Goal: Leave review/rating

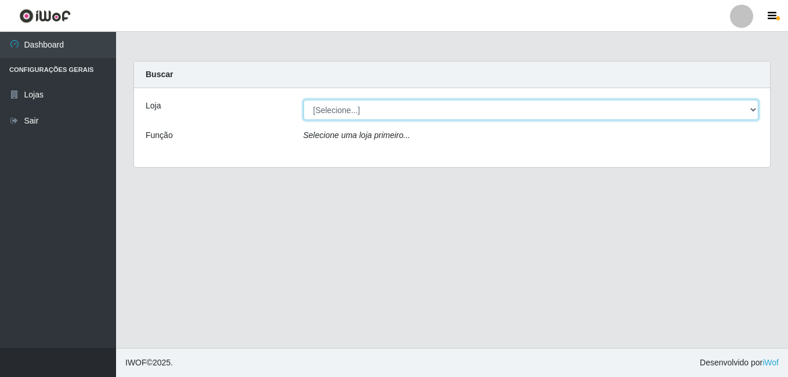
drag, startPoint x: 341, startPoint y: 110, endPoint x: 344, endPoint y: 122, distance: 12.0
click at [344, 122] on div "Loja [Selecione...] [PERSON_NAME] Função Selecione uma loja primeiro..." at bounding box center [452, 127] width 636 height 79
select select "230"
click at [303, 100] on select "[Selecione...] [PERSON_NAME]" at bounding box center [530, 110] width 455 height 20
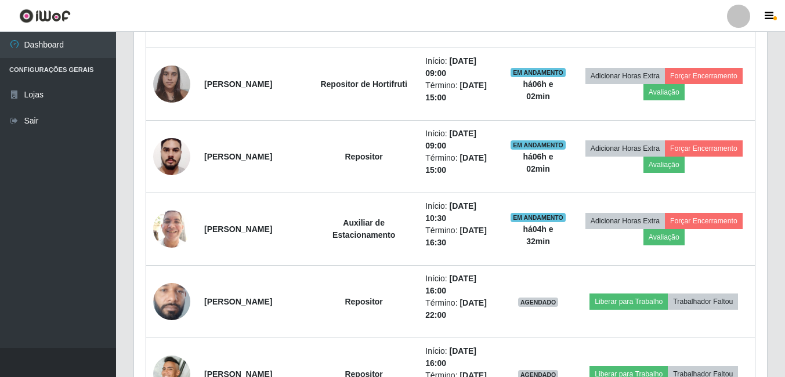
scroll to position [477, 0]
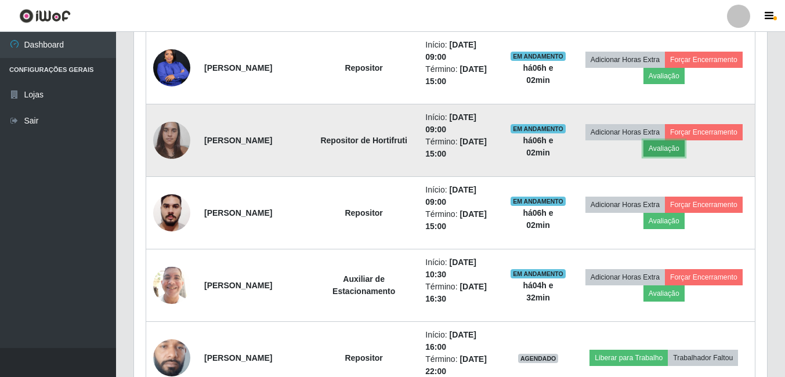
click at [685, 147] on button "Avaliação" at bounding box center [663, 148] width 41 height 16
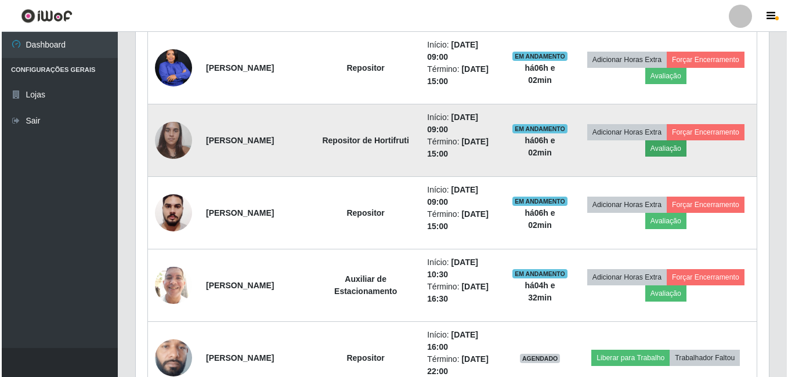
scroll to position [241, 627]
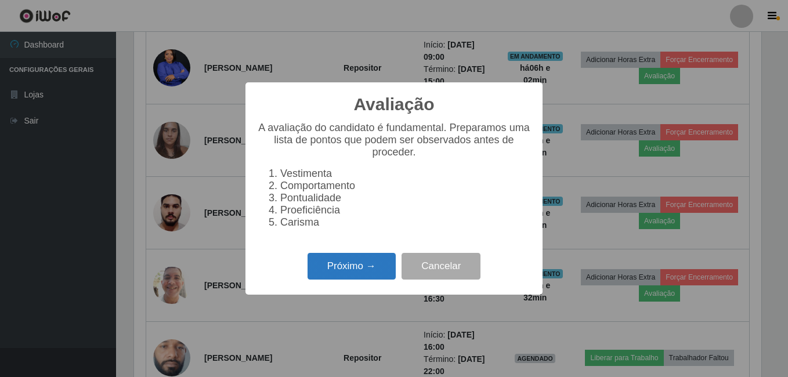
click at [365, 269] on button "Próximo →" at bounding box center [351, 266] width 88 height 27
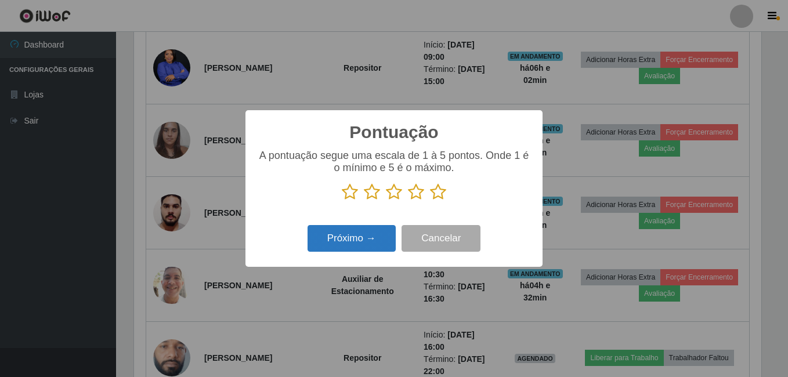
scroll to position [579851, 579464]
drag, startPoint x: 437, startPoint y: 194, endPoint x: 404, endPoint y: 212, distance: 36.9
click at [437, 195] on icon at bounding box center [438, 191] width 16 height 17
click at [430, 201] on input "radio" at bounding box center [430, 201] width 0 height 0
click at [371, 236] on button "Próximo →" at bounding box center [351, 238] width 88 height 27
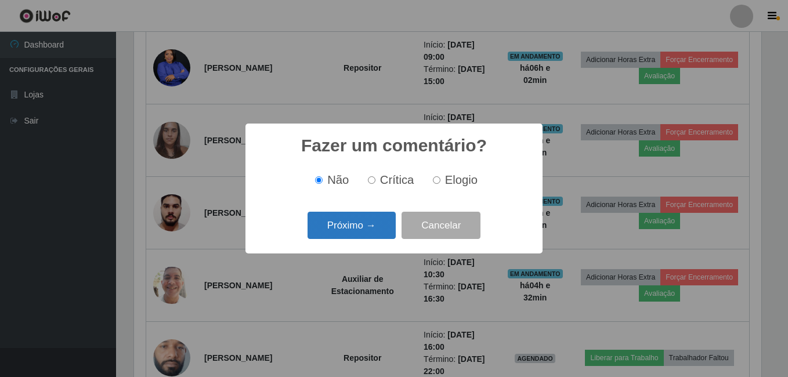
click at [372, 229] on button "Próximo →" at bounding box center [351, 225] width 88 height 27
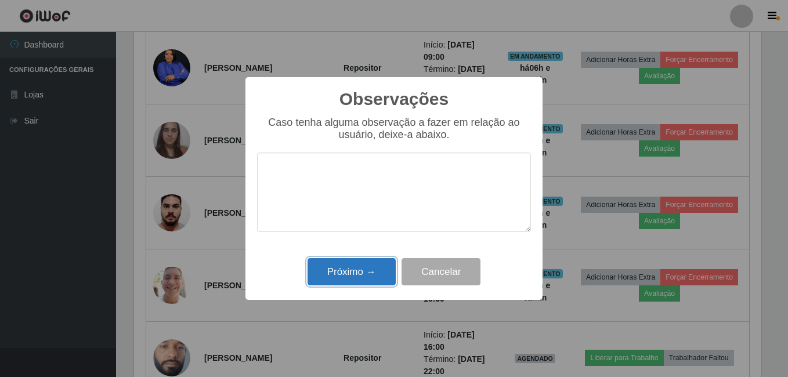
click at [370, 268] on button "Próximo →" at bounding box center [351, 271] width 88 height 27
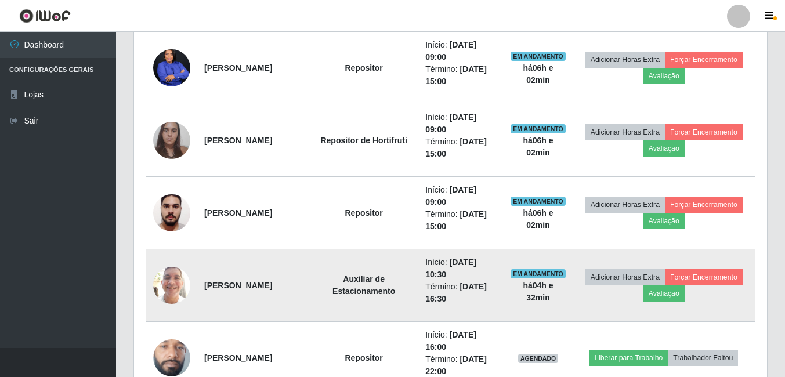
scroll to position [241, 633]
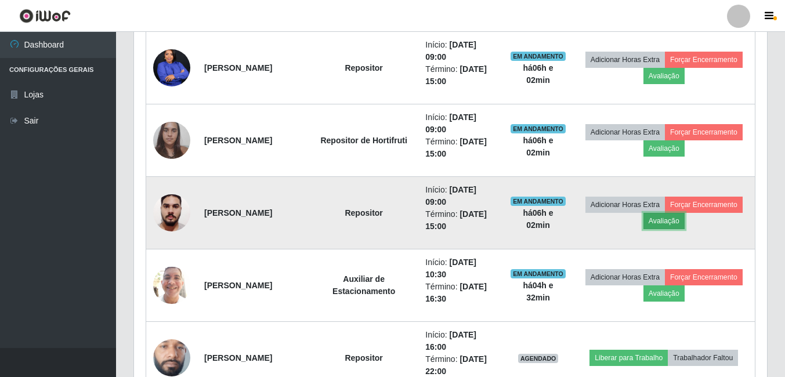
click at [685, 226] on button "Avaliação" at bounding box center [663, 221] width 41 height 16
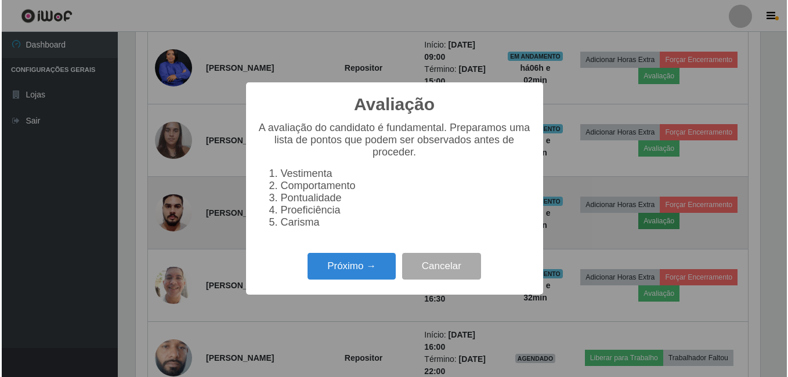
scroll to position [241, 627]
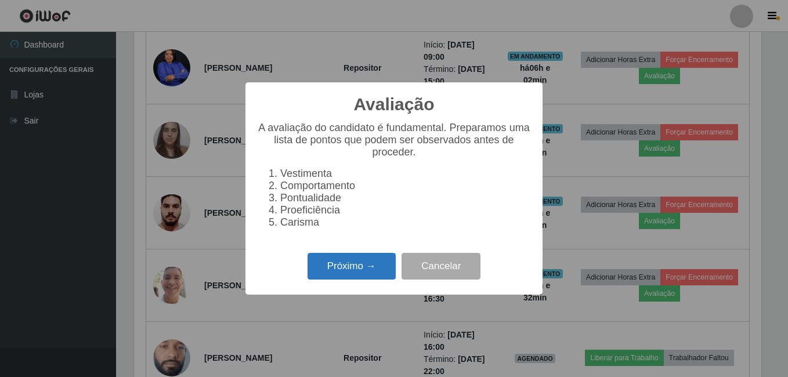
click at [383, 277] on button "Próximo →" at bounding box center [351, 266] width 88 height 27
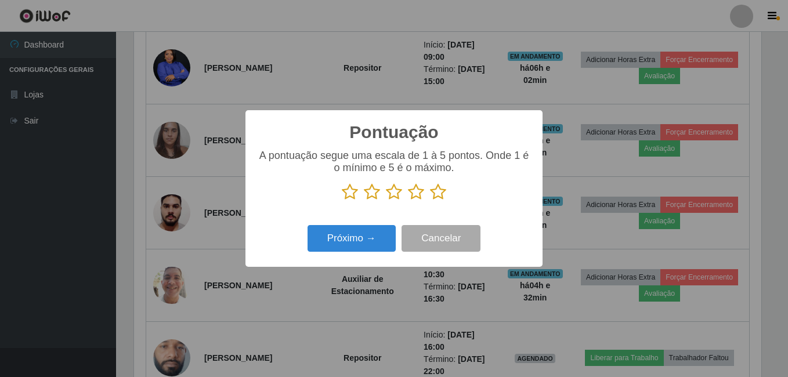
scroll to position [579851, 579464]
drag, startPoint x: 439, startPoint y: 195, endPoint x: 411, endPoint y: 195, distance: 27.9
click at [430, 195] on icon at bounding box center [438, 191] width 16 height 17
click at [430, 201] on input "radio" at bounding box center [430, 201] width 0 height 0
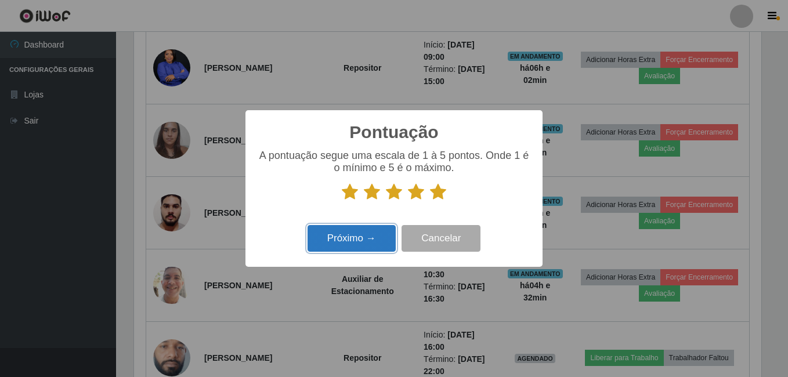
click at [373, 236] on button "Próximo →" at bounding box center [351, 238] width 88 height 27
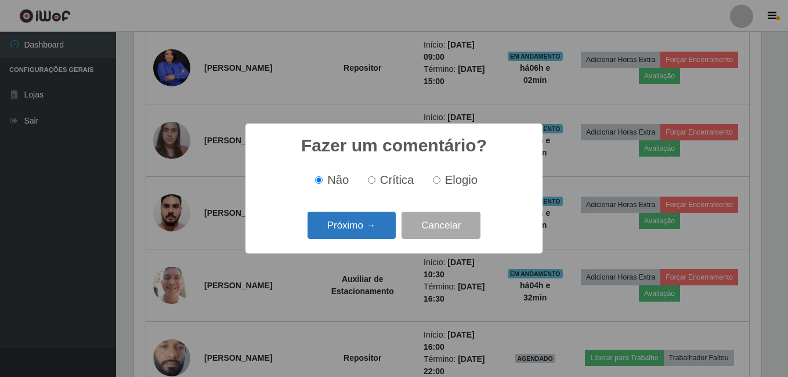
click at [374, 230] on button "Próximo →" at bounding box center [351, 225] width 88 height 27
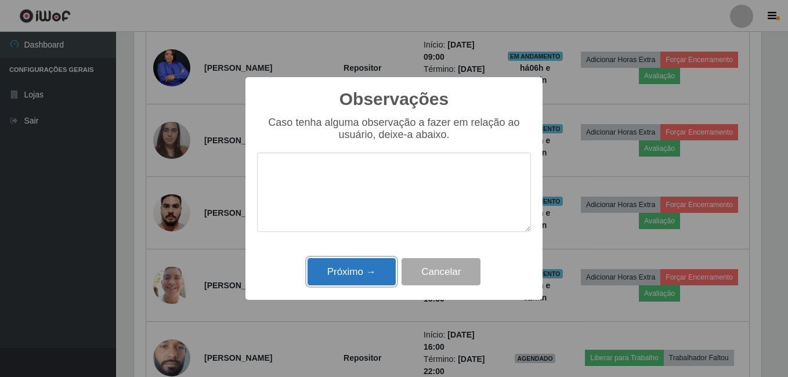
click at [364, 274] on button "Próximo →" at bounding box center [351, 271] width 88 height 27
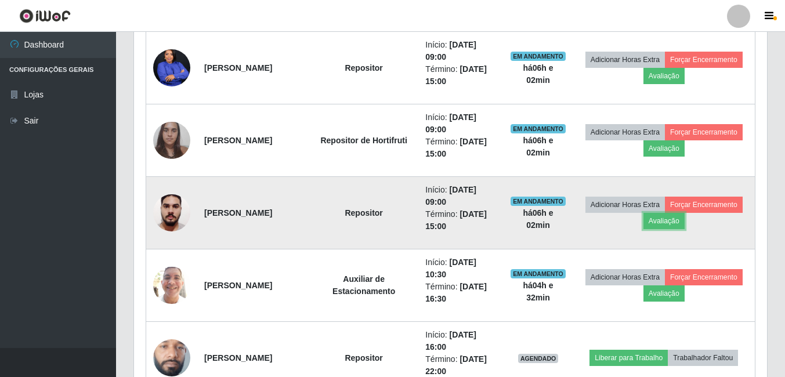
scroll to position [419, 0]
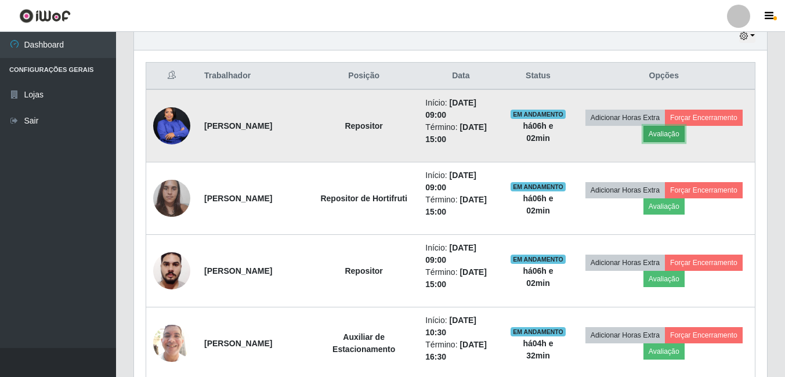
click at [685, 133] on button "Avaliação" at bounding box center [663, 134] width 41 height 16
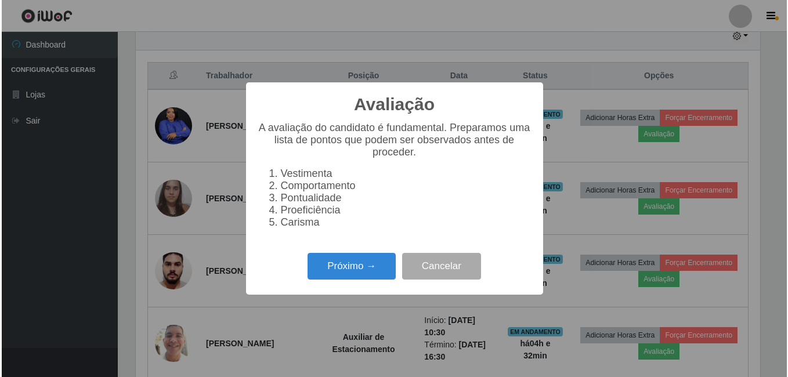
scroll to position [241, 627]
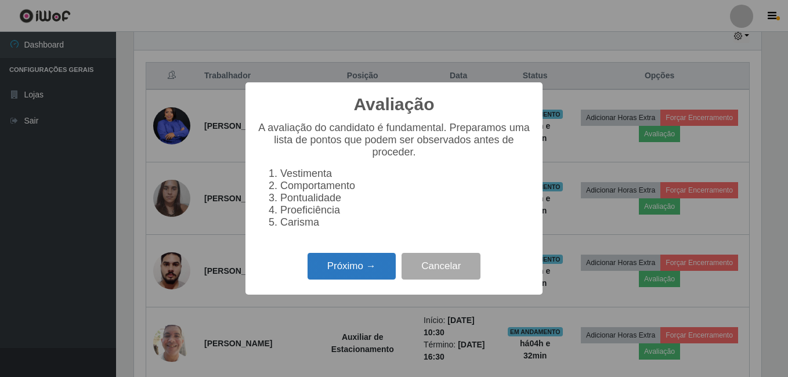
click at [348, 280] on button "Próximo →" at bounding box center [351, 266] width 88 height 27
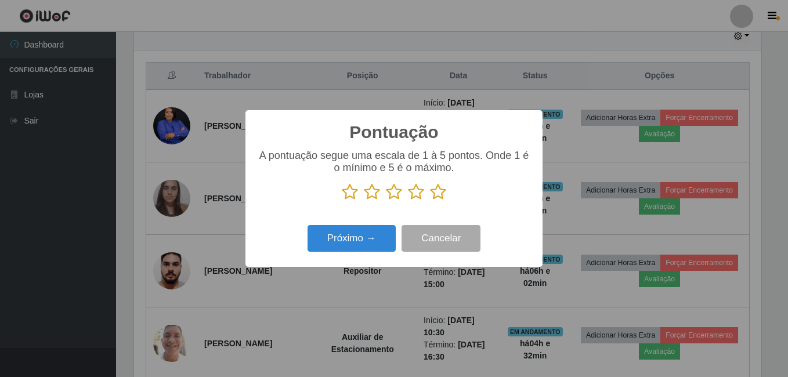
drag, startPoint x: 439, startPoint y: 191, endPoint x: 402, endPoint y: 220, distance: 46.8
click at [439, 194] on icon at bounding box center [438, 191] width 16 height 17
click at [430, 201] on input "radio" at bounding box center [430, 201] width 0 height 0
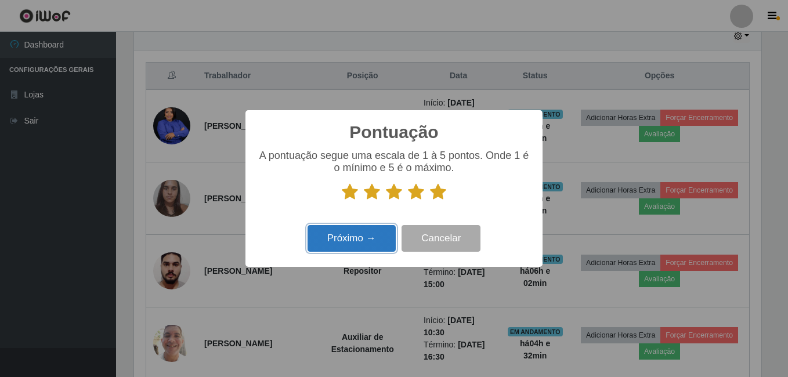
click at [376, 243] on button "Próximo →" at bounding box center [351, 238] width 88 height 27
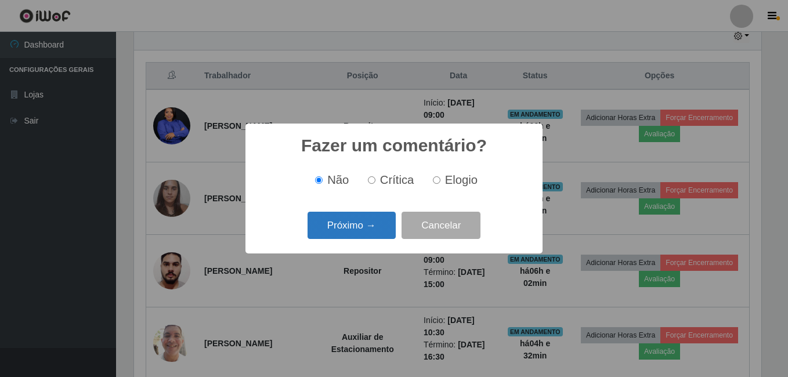
click at [363, 228] on button "Próximo →" at bounding box center [351, 225] width 88 height 27
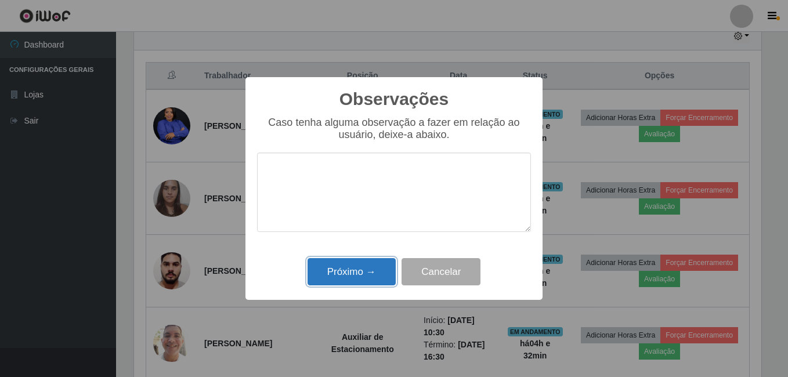
click at [372, 276] on button "Próximo →" at bounding box center [351, 271] width 88 height 27
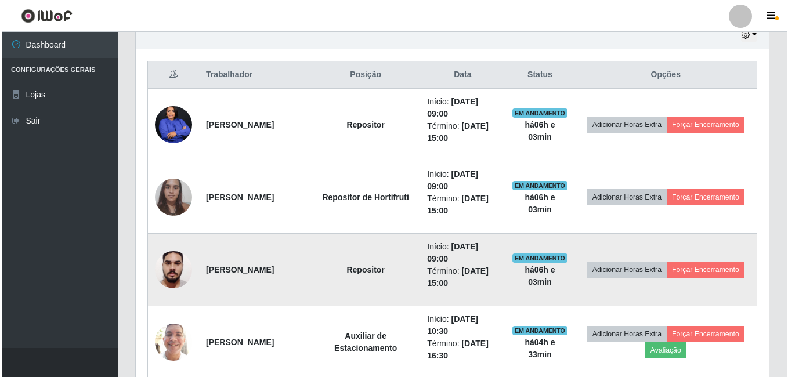
scroll to position [419, 0]
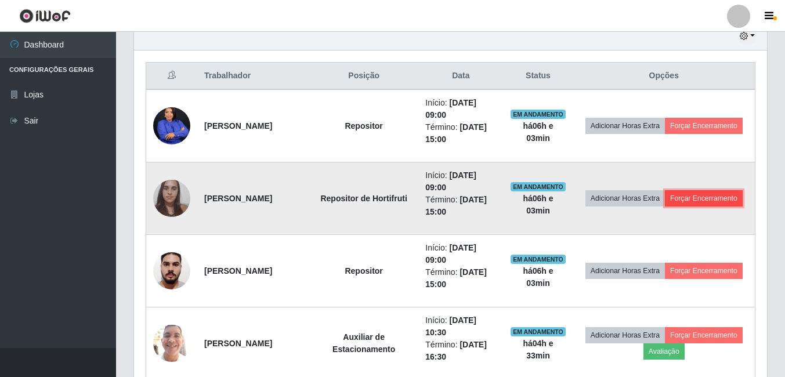
click at [668, 207] on button "Forçar Encerramento" at bounding box center [704, 198] width 78 height 16
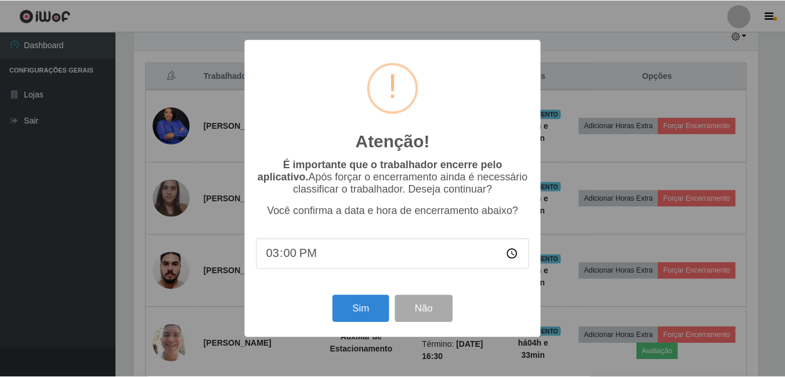
scroll to position [241, 627]
drag, startPoint x: 366, startPoint y: 312, endPoint x: 371, endPoint y: 298, distance: 14.7
click at [367, 312] on button "Sim" at bounding box center [362, 308] width 56 height 27
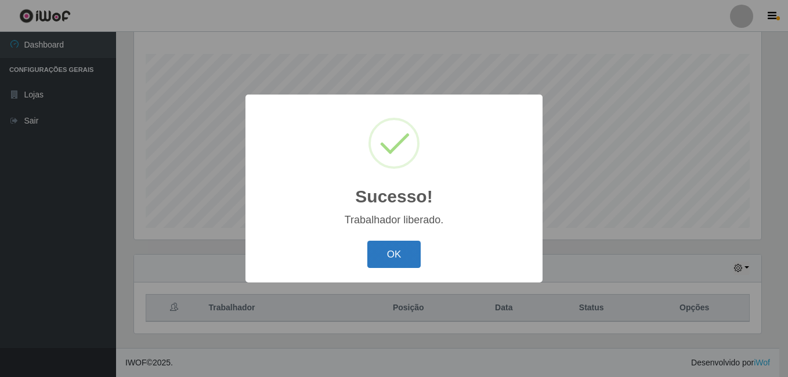
click at [397, 257] on button "OK" at bounding box center [394, 254] width 54 height 27
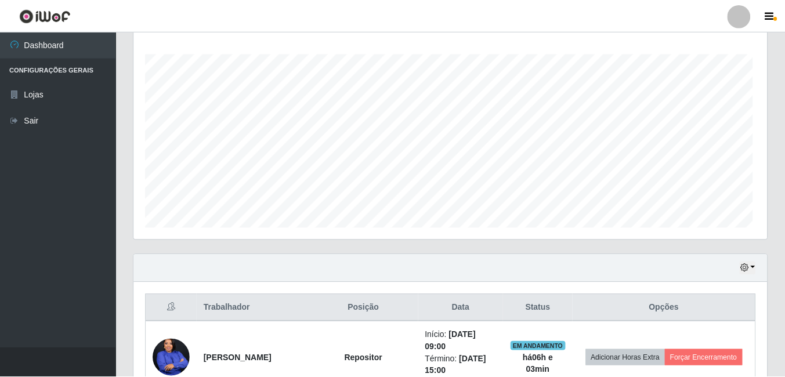
scroll to position [0, 0]
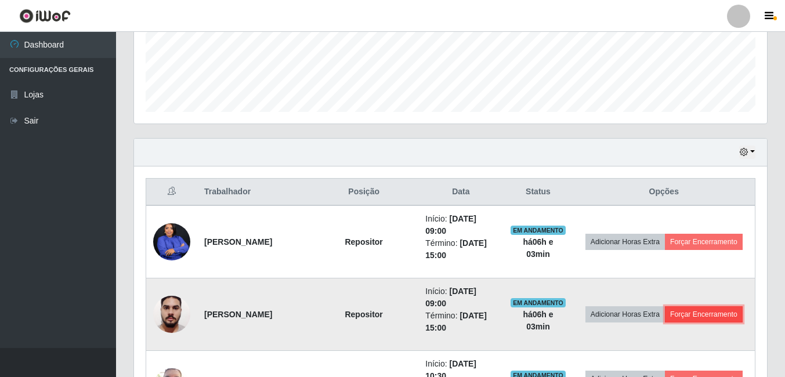
click at [665, 323] on button "Forçar Encerramento" at bounding box center [704, 314] width 78 height 16
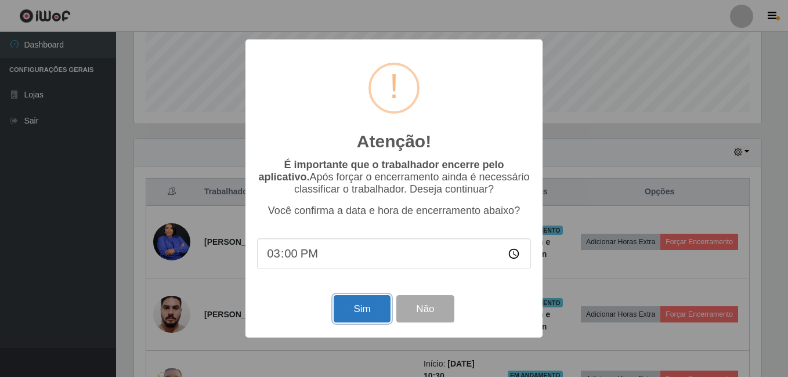
click at [364, 316] on button "Sim" at bounding box center [362, 308] width 56 height 27
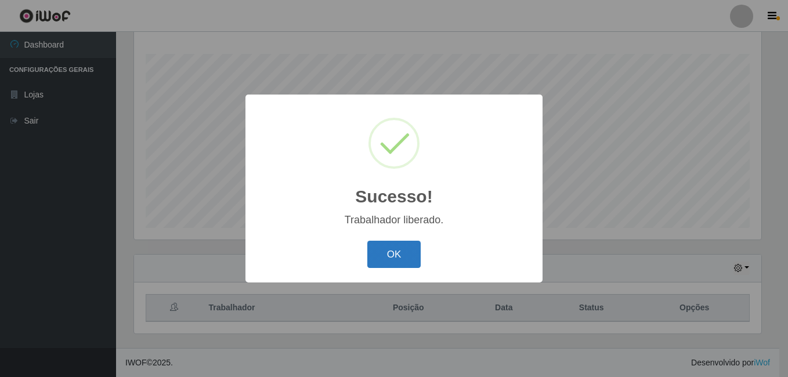
click at [408, 251] on button "OK" at bounding box center [394, 254] width 54 height 27
